Goal: Navigation & Orientation: Find specific page/section

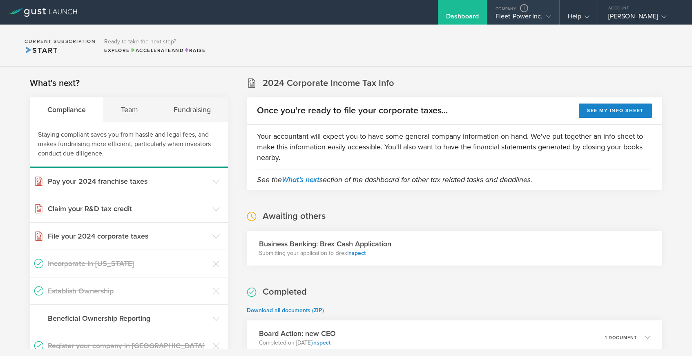
click at [518, 14] on div "Fleet-Power Inc." at bounding box center [524, 18] width 56 height 12
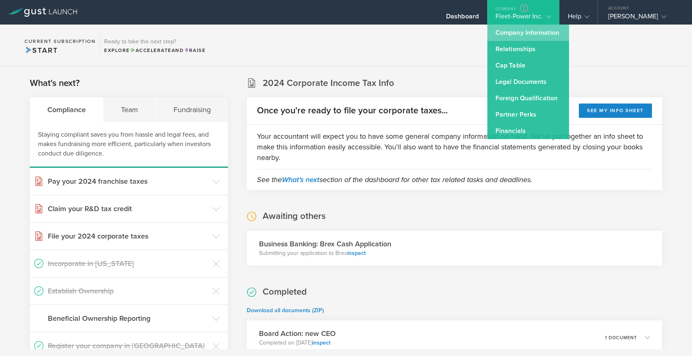
click at [514, 35] on link "Company Information" at bounding box center [528, 33] width 82 height 16
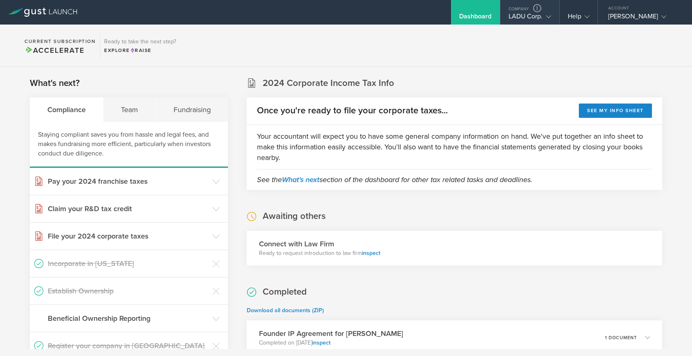
click at [543, 16] on gust-icon at bounding box center [547, 16] width 8 height 8
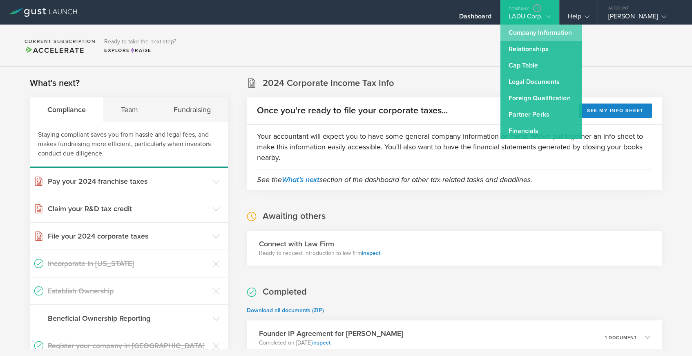
click at [537, 29] on link "Company Information" at bounding box center [542, 33] width 82 height 16
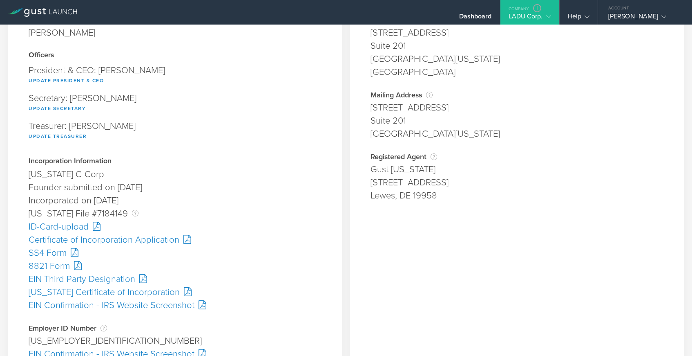
scroll to position [85, 0]
